Goal: Information Seeking & Learning: Learn about a topic

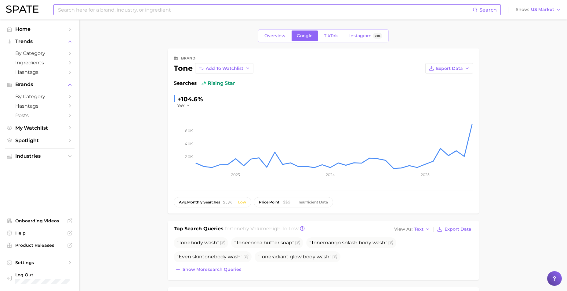
click at [207, 14] on input at bounding box center [264, 10] width 415 height 10
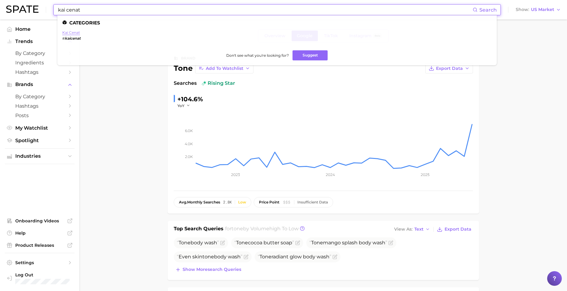
type input "kai cenat"
click at [74, 34] on link "kai cenat" at bounding box center [71, 32] width 18 height 5
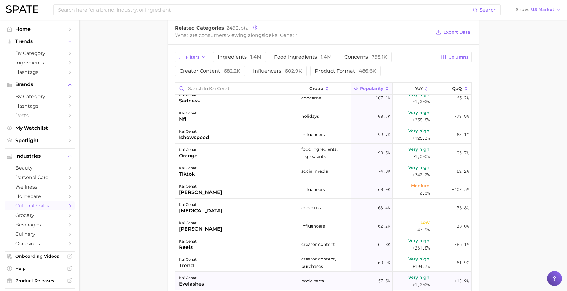
scroll to position [244, 0]
